Goal: Information Seeking & Learning: Learn about a topic

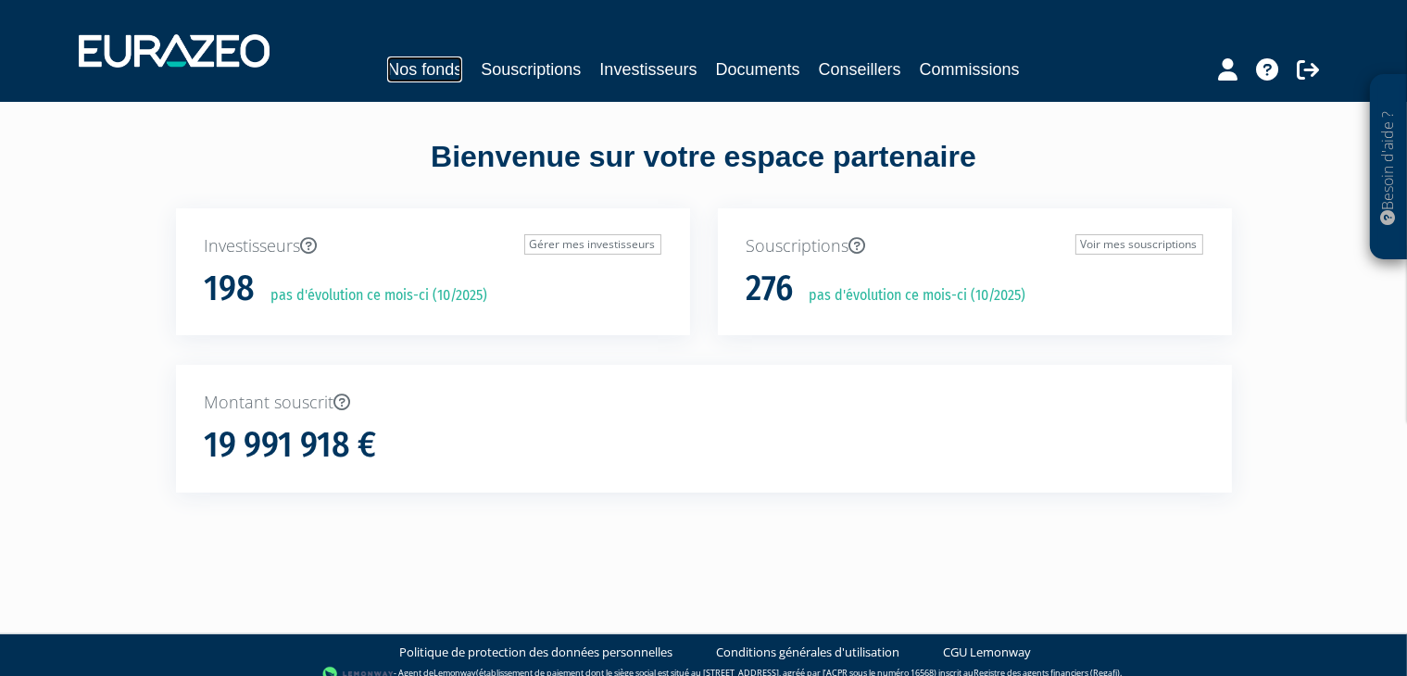
click at [412, 69] on link "Nos fonds" at bounding box center [424, 70] width 75 height 26
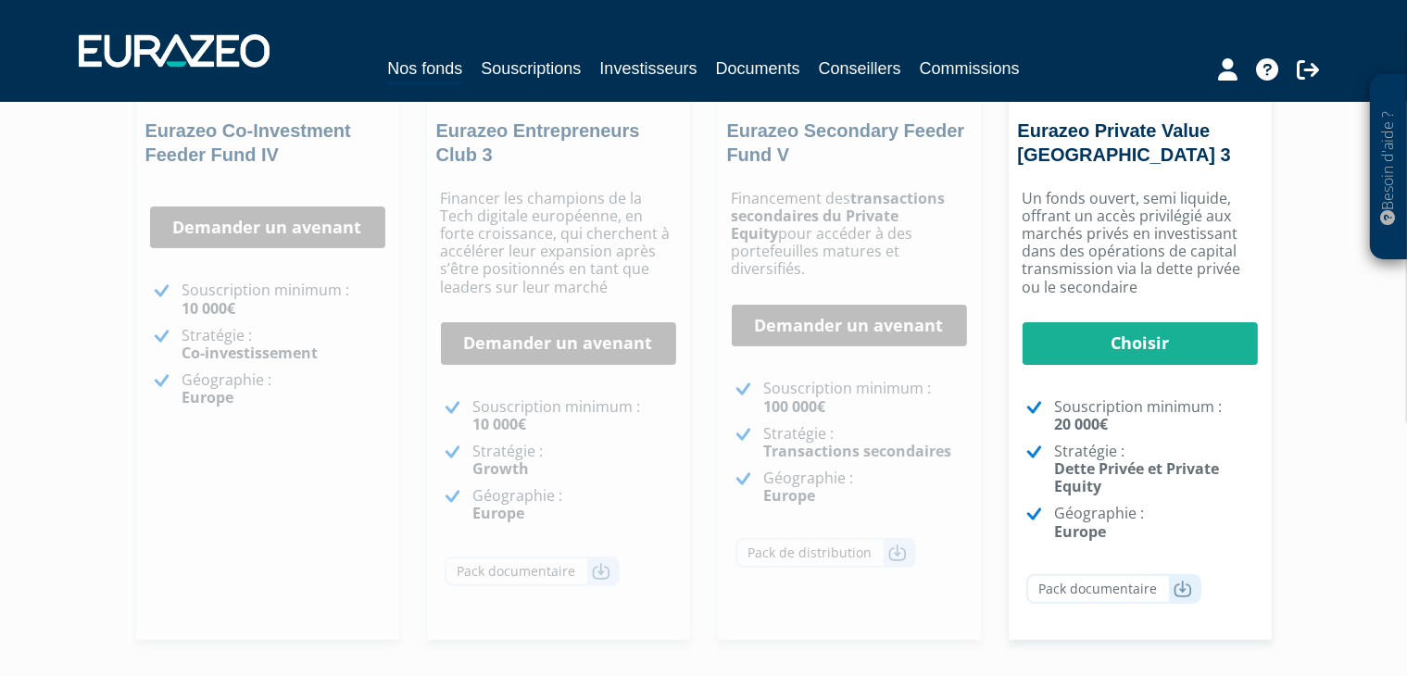
scroll to position [104, 0]
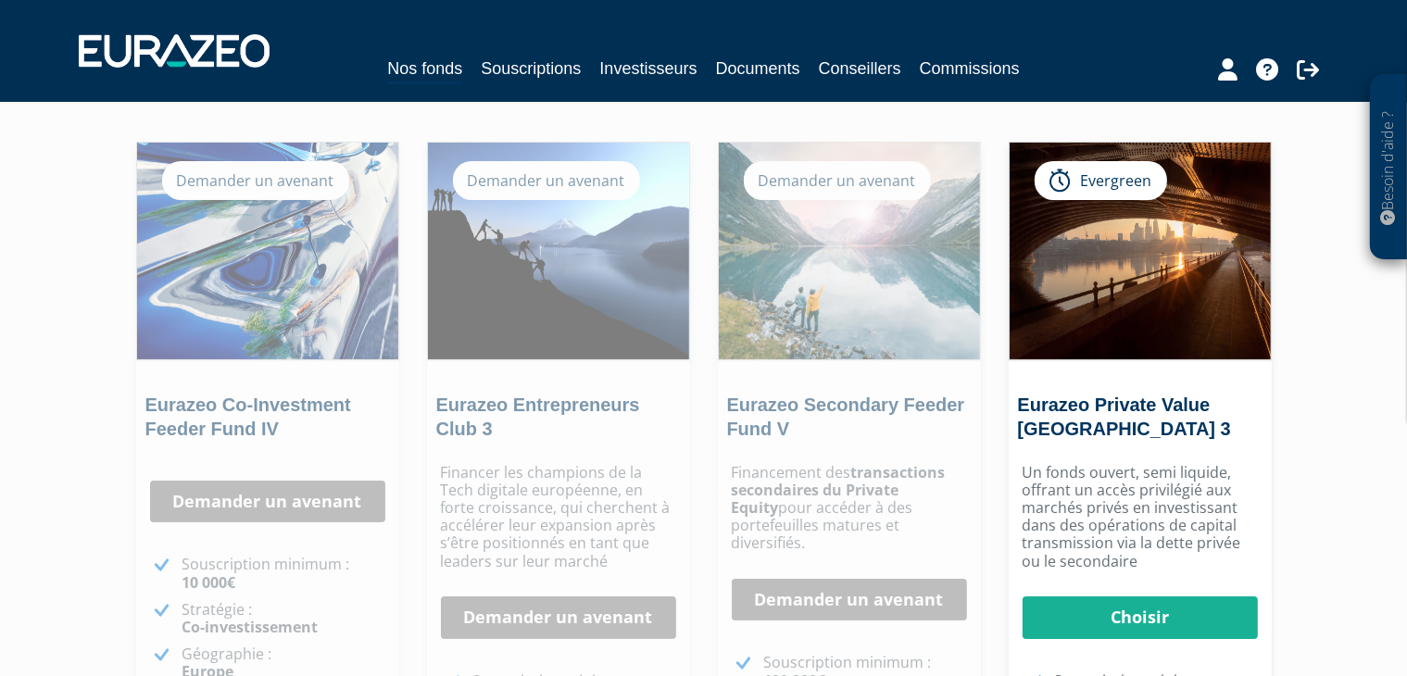
click at [546, 494] on p "Financer les champions de la Tech digitale européenne, en forte croissance, qui…" at bounding box center [558, 517] width 235 height 107
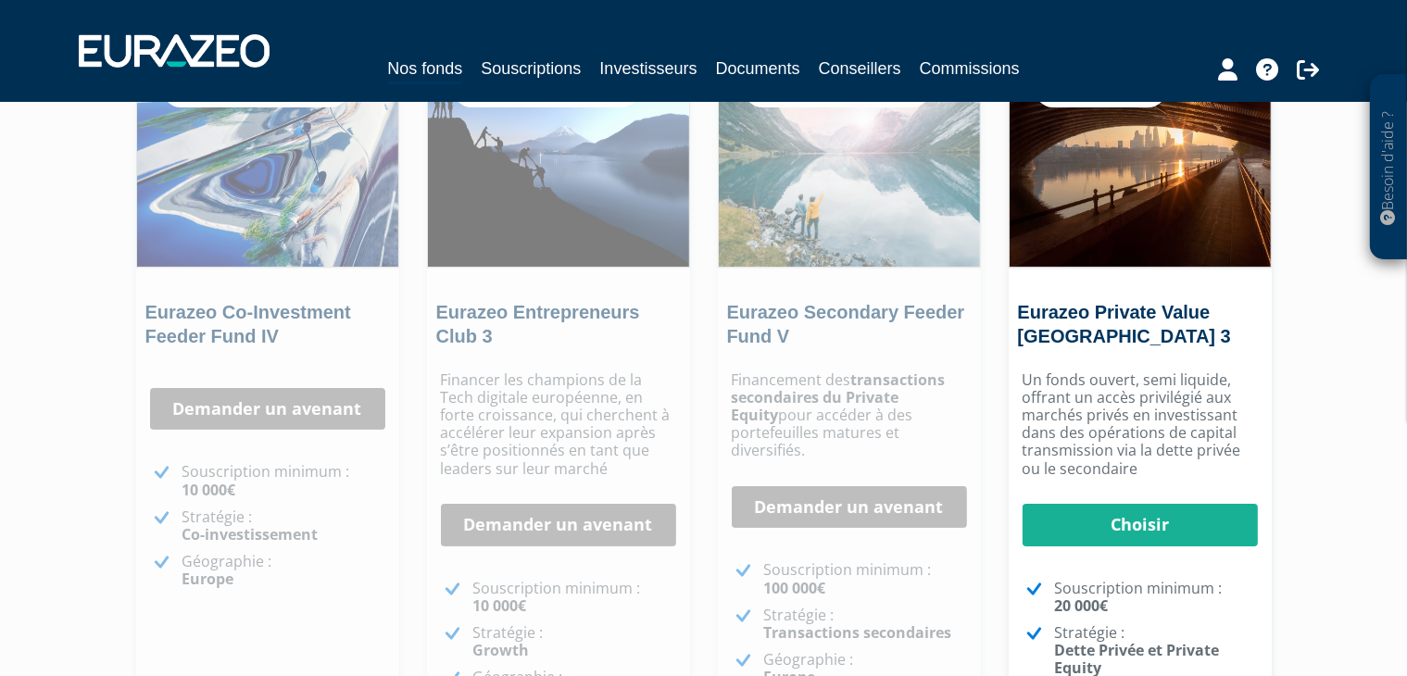
click at [547, 427] on p "Financer les champions de la Tech digitale européenne, en forte croissance, qui…" at bounding box center [558, 424] width 235 height 107
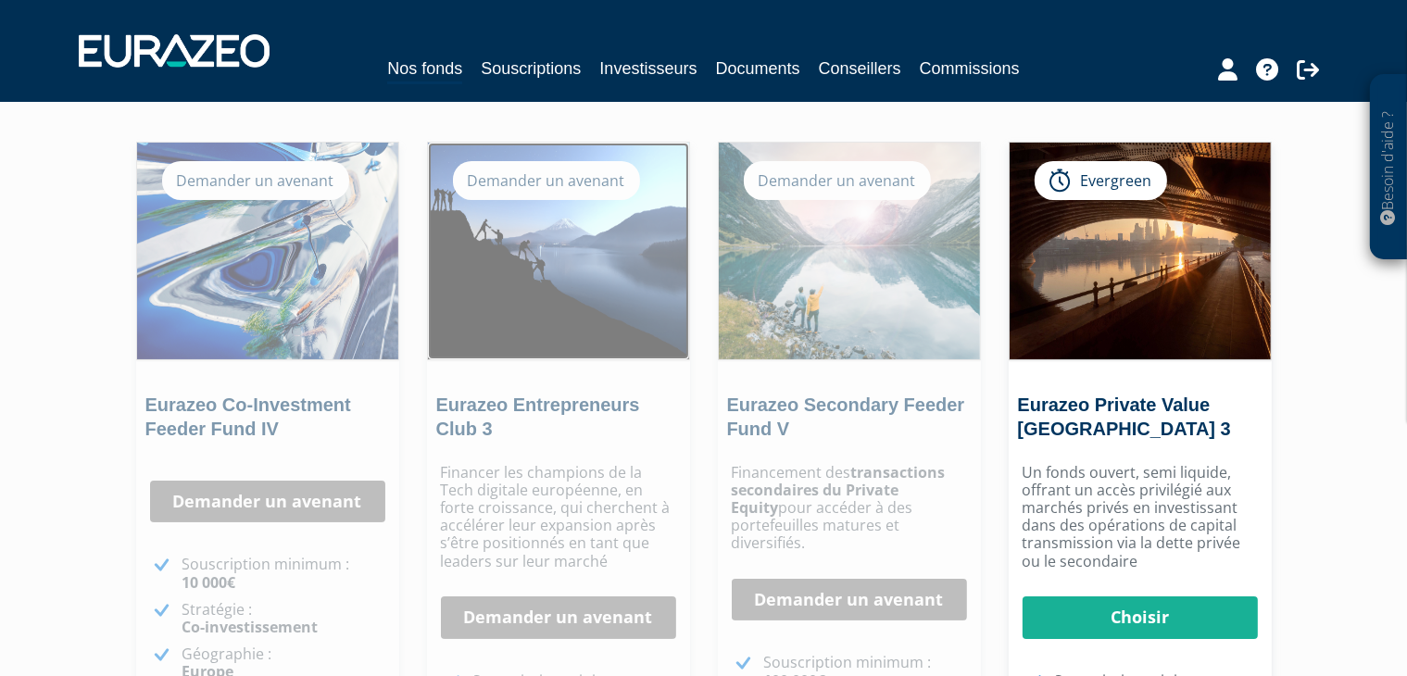
click at [562, 298] on img at bounding box center [558, 251] width 261 height 217
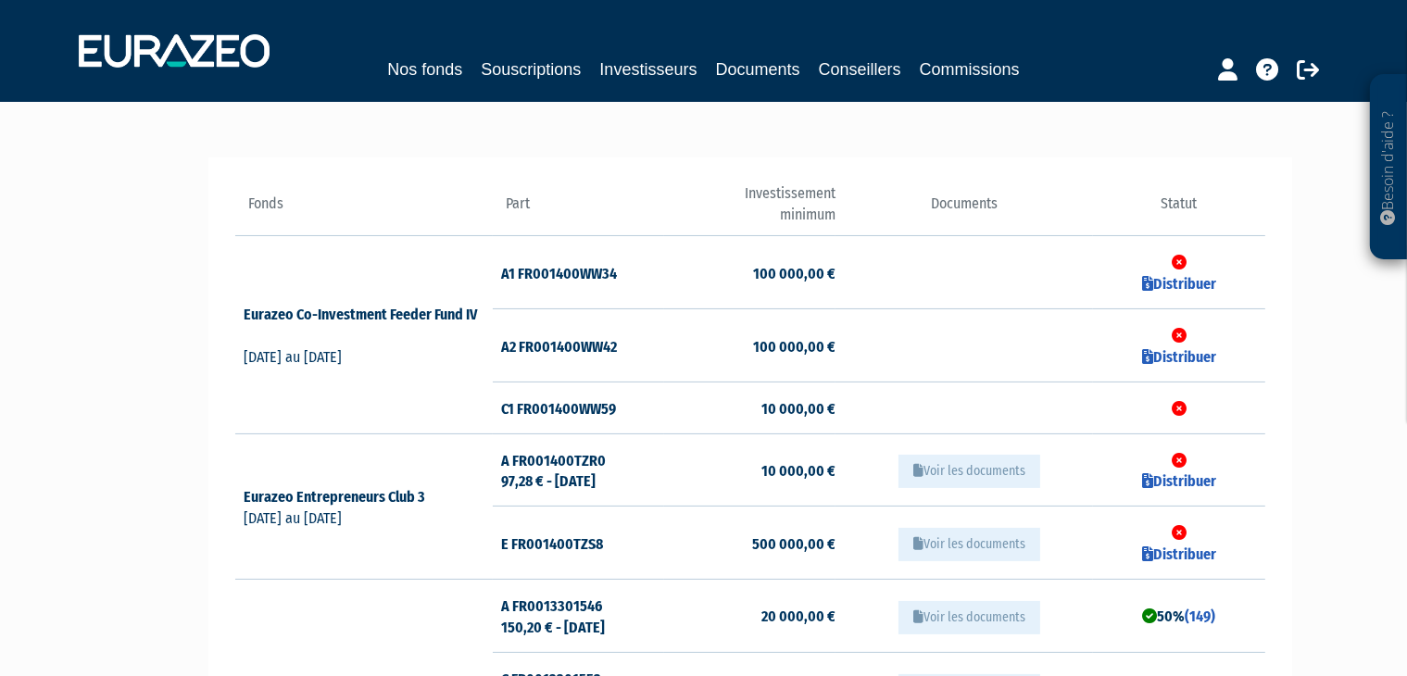
scroll to position [185, 0]
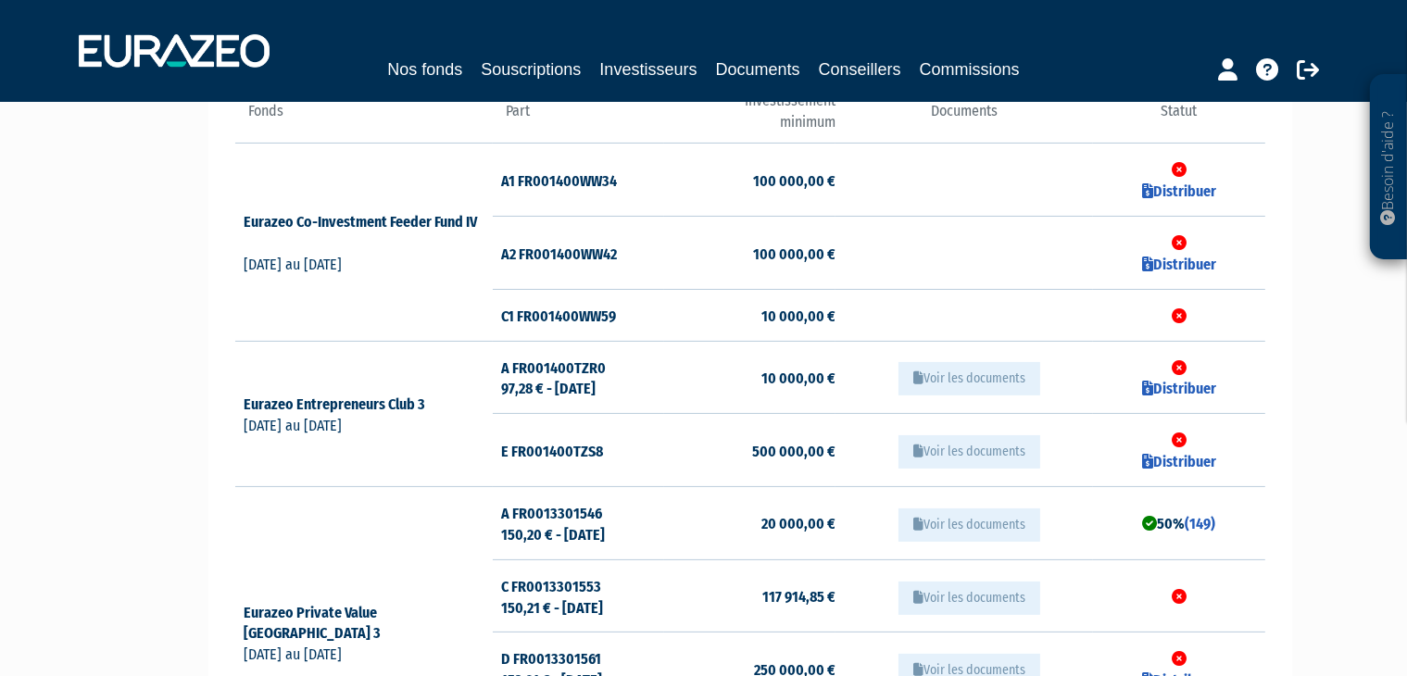
click at [954, 379] on button "Voir les documents" at bounding box center [969, 378] width 142 height 33
